Goal: Transaction & Acquisition: Purchase product/service

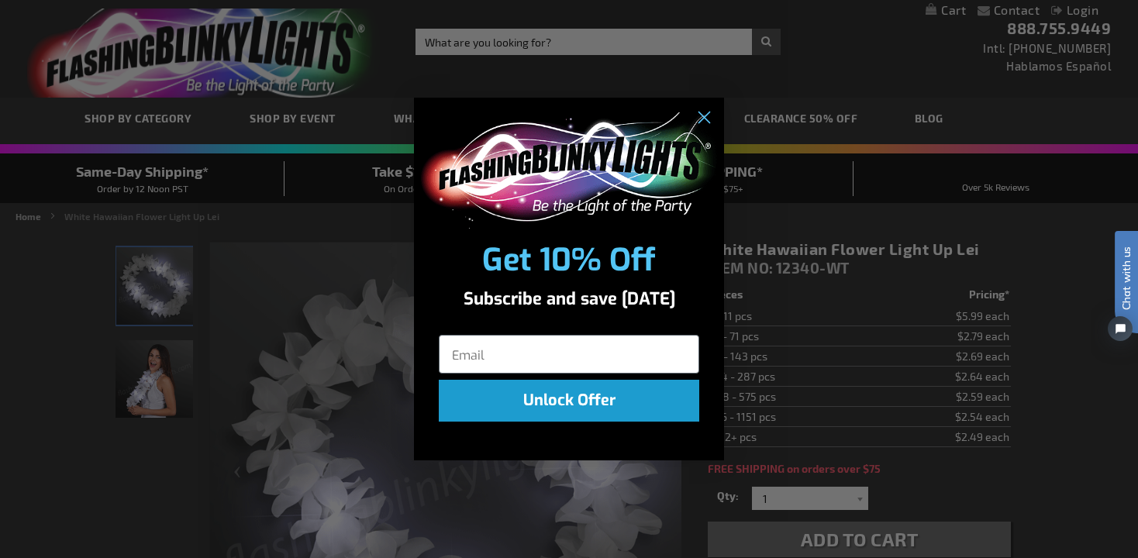
click at [583, 49] on div "Close dialog Get 10% Off Subscribe and save today Unlock Offer Submit" at bounding box center [569, 279] width 1138 height 558
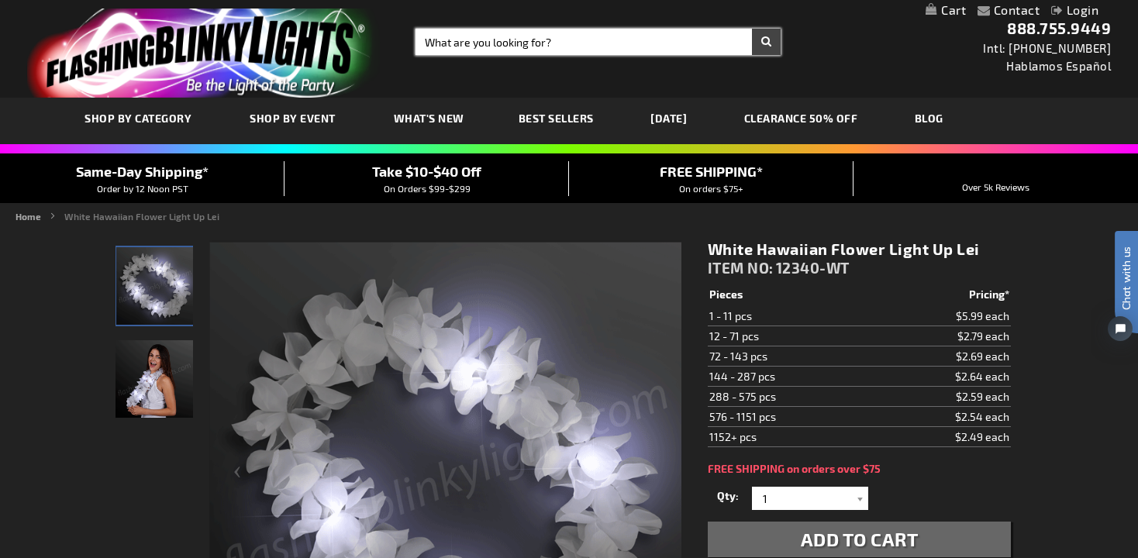
click at [583, 49] on input "Search" at bounding box center [598, 42] width 366 height 26
type input "tamborines"
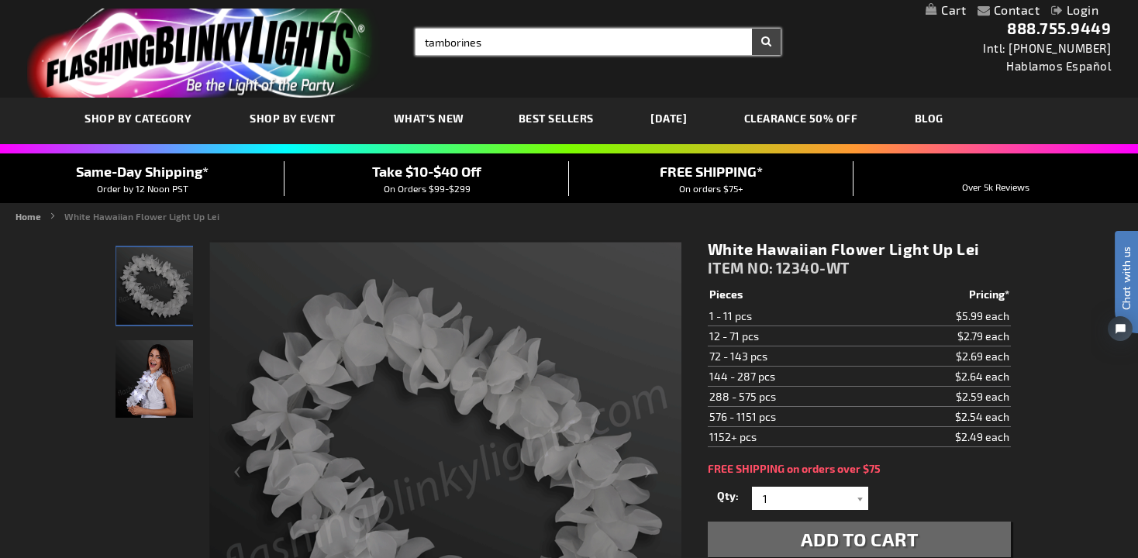
click at [752, 29] on button "Search" at bounding box center [766, 42] width 29 height 26
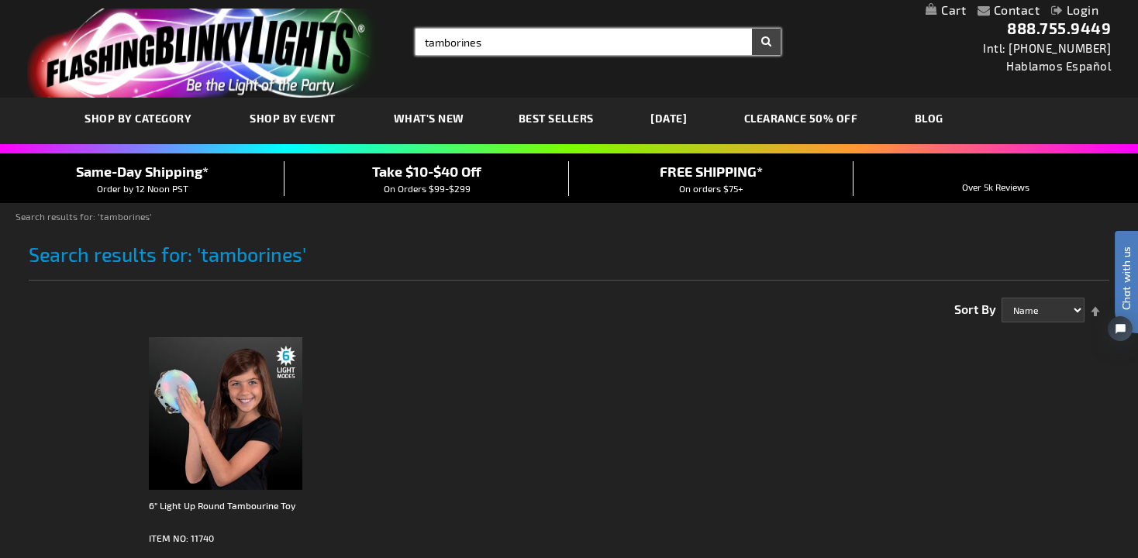
click at [422, 41] on input "tamborines" at bounding box center [598, 42] width 366 height 26
type input "light up tamborines"
click at [752, 29] on button "Search" at bounding box center [766, 42] width 29 height 26
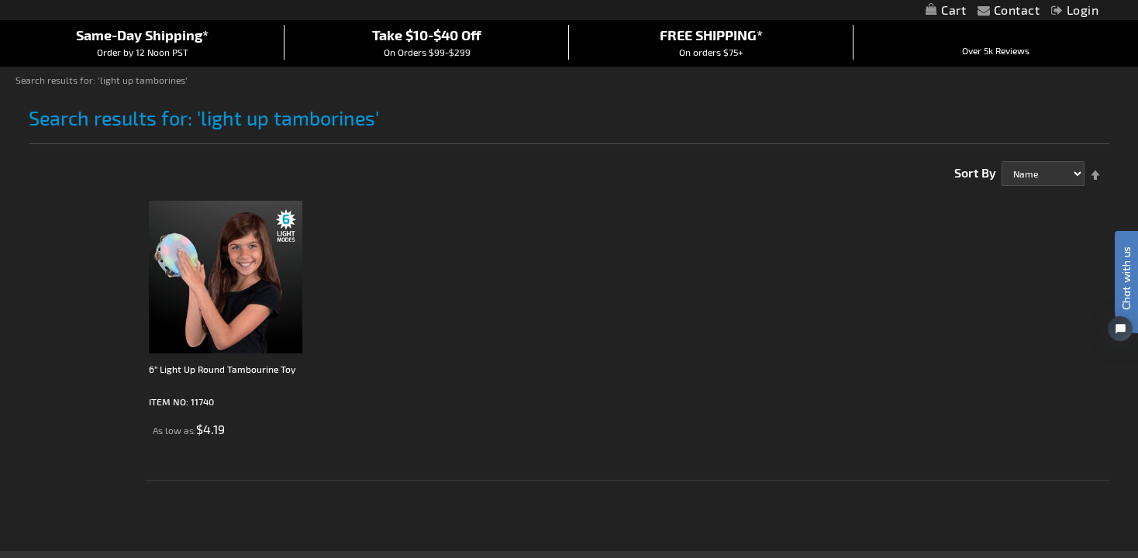
scroll to position [140, 0]
